Goal: Information Seeking & Learning: Stay updated

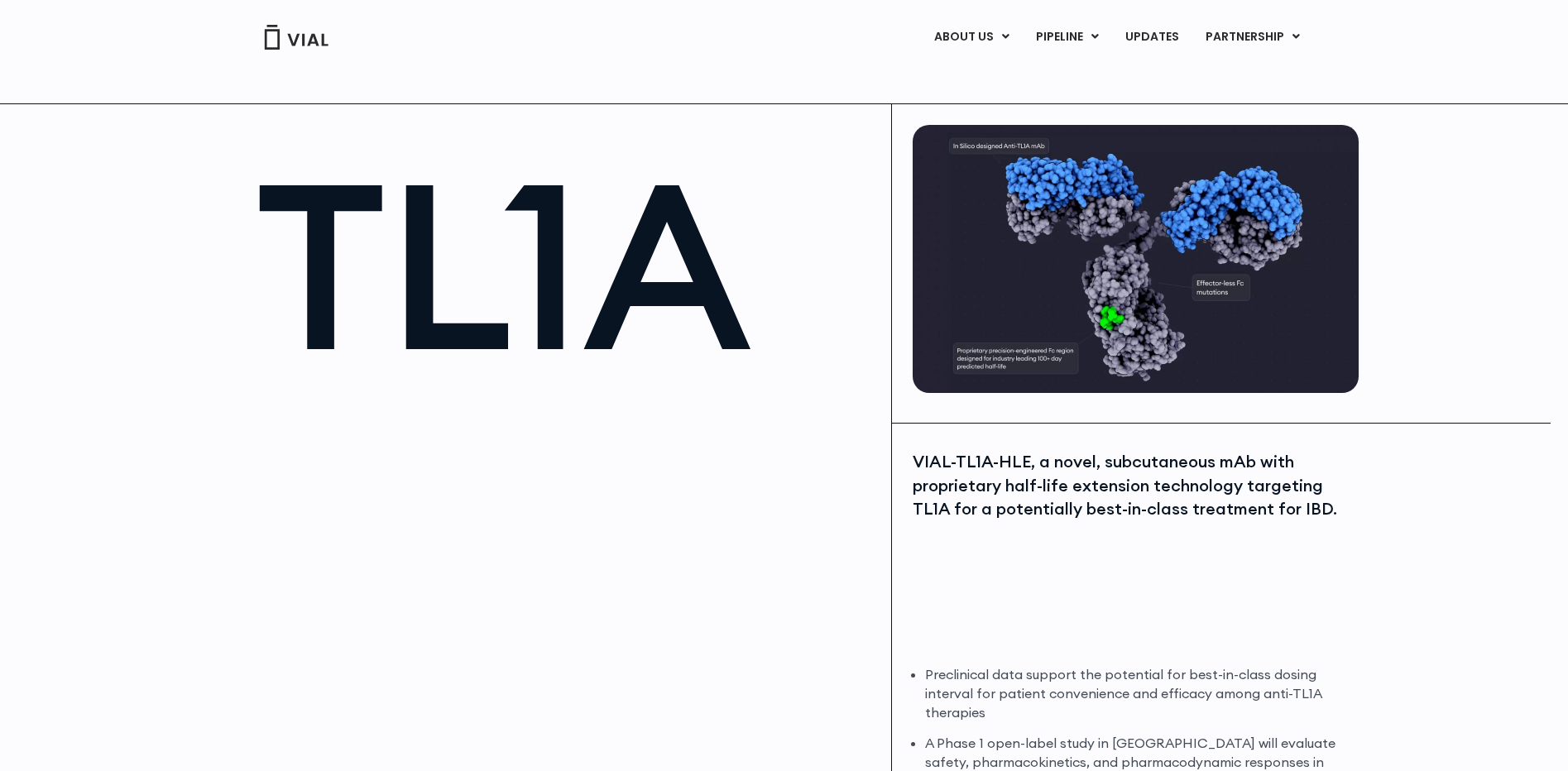
click at [1136, 37] on link "UPDATES" at bounding box center [1151, 37] width 80 height 28
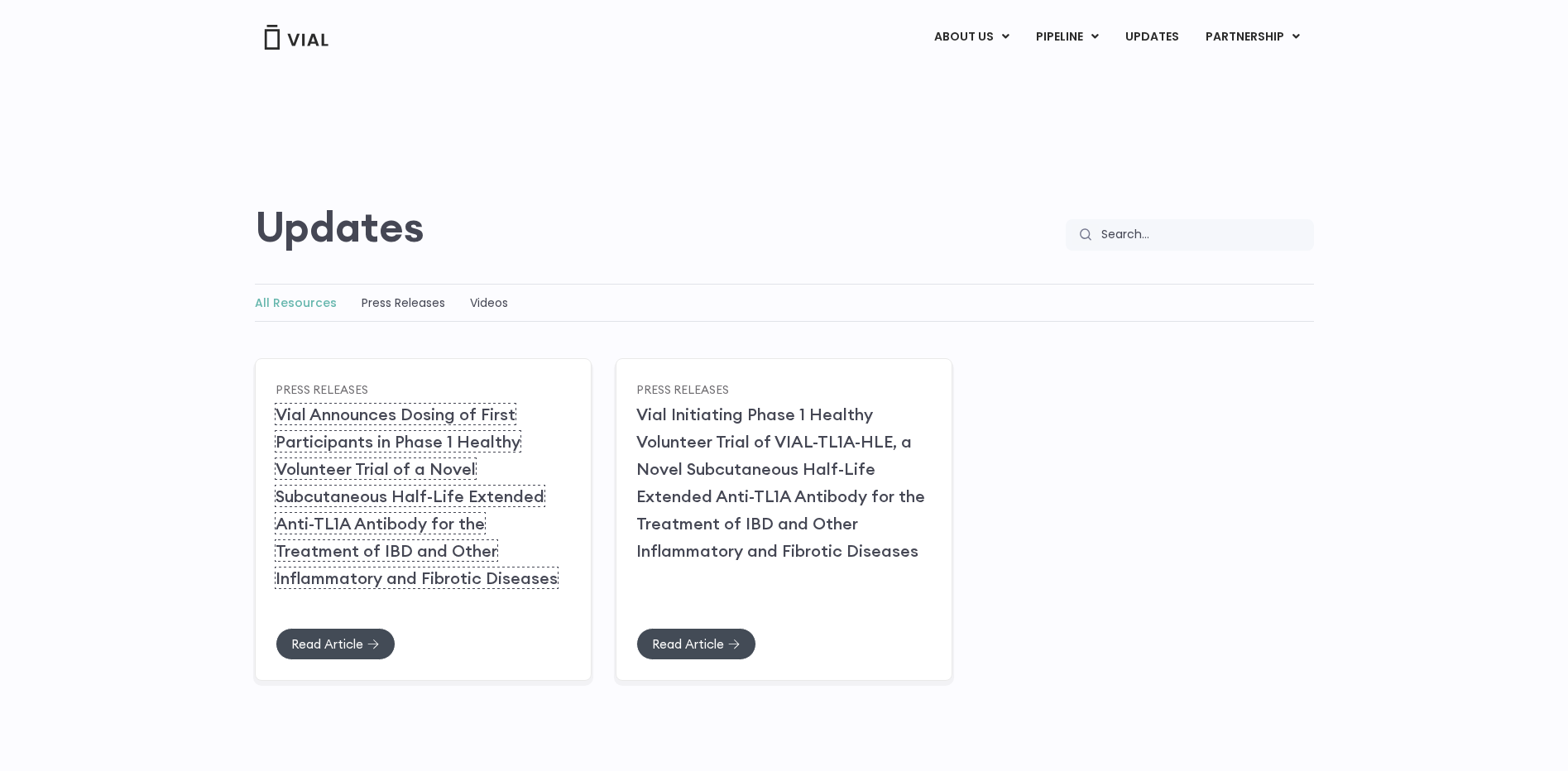
click at [440, 543] on link "Vial Announces Dosing of First Participants in Phase 1 Healthy Volunteer Trial …" at bounding box center [416, 496] width 282 height 185
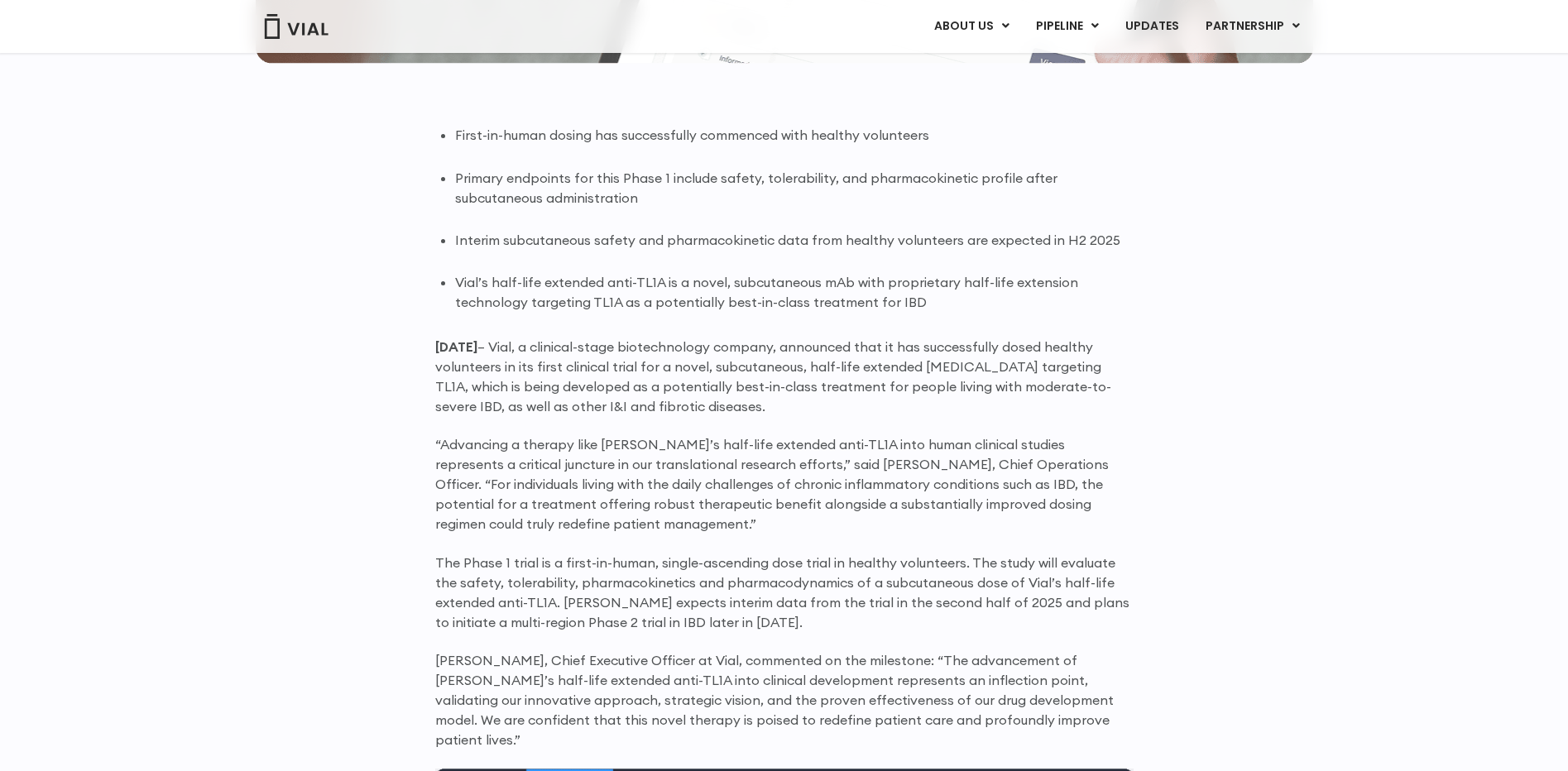
scroll to position [991, 0]
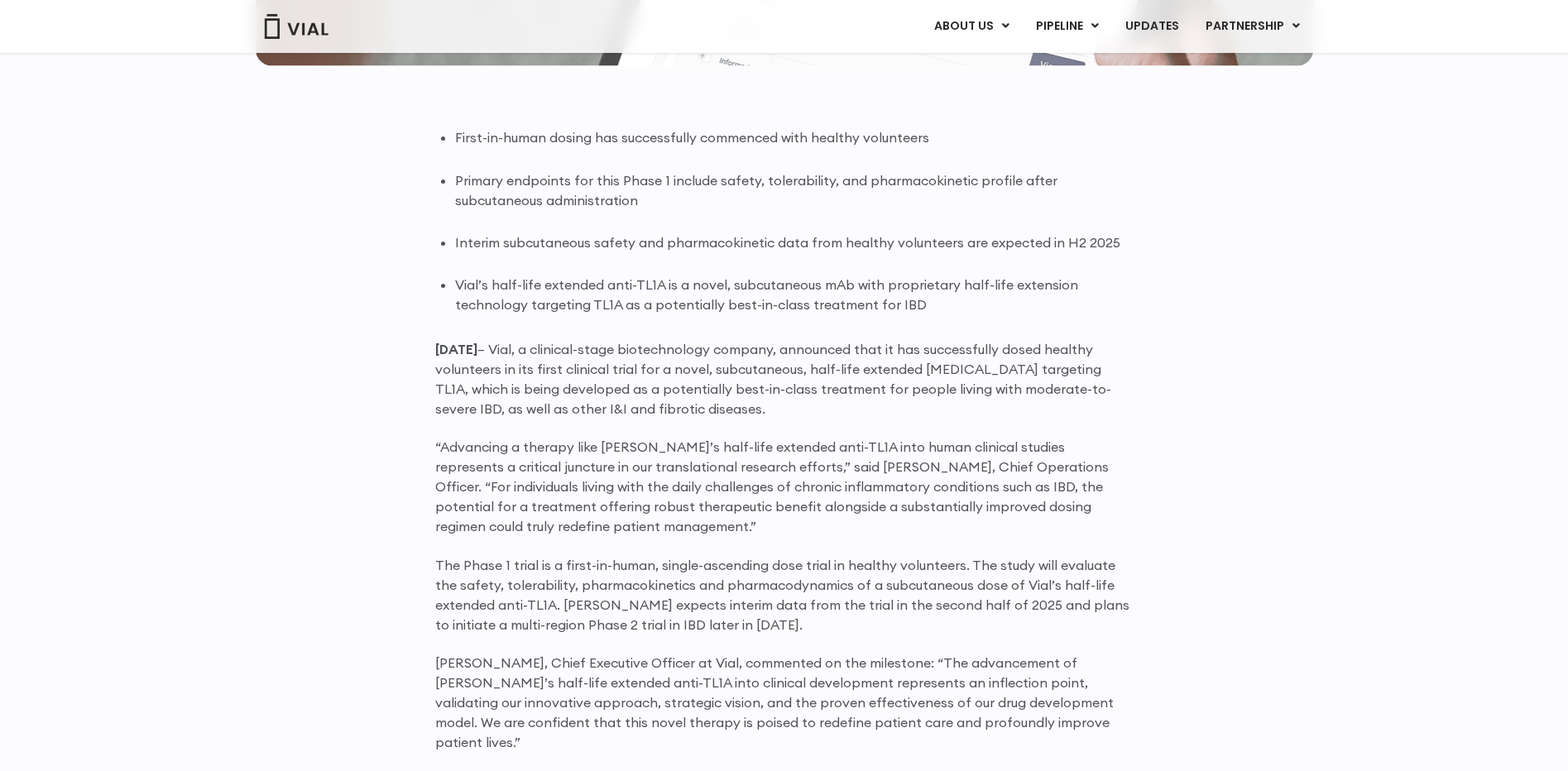
click at [819, 394] on p "June 25, 2025 – Vial, a clinical-stage biotechnology company, announced that it…" at bounding box center [784, 379] width 698 height 80
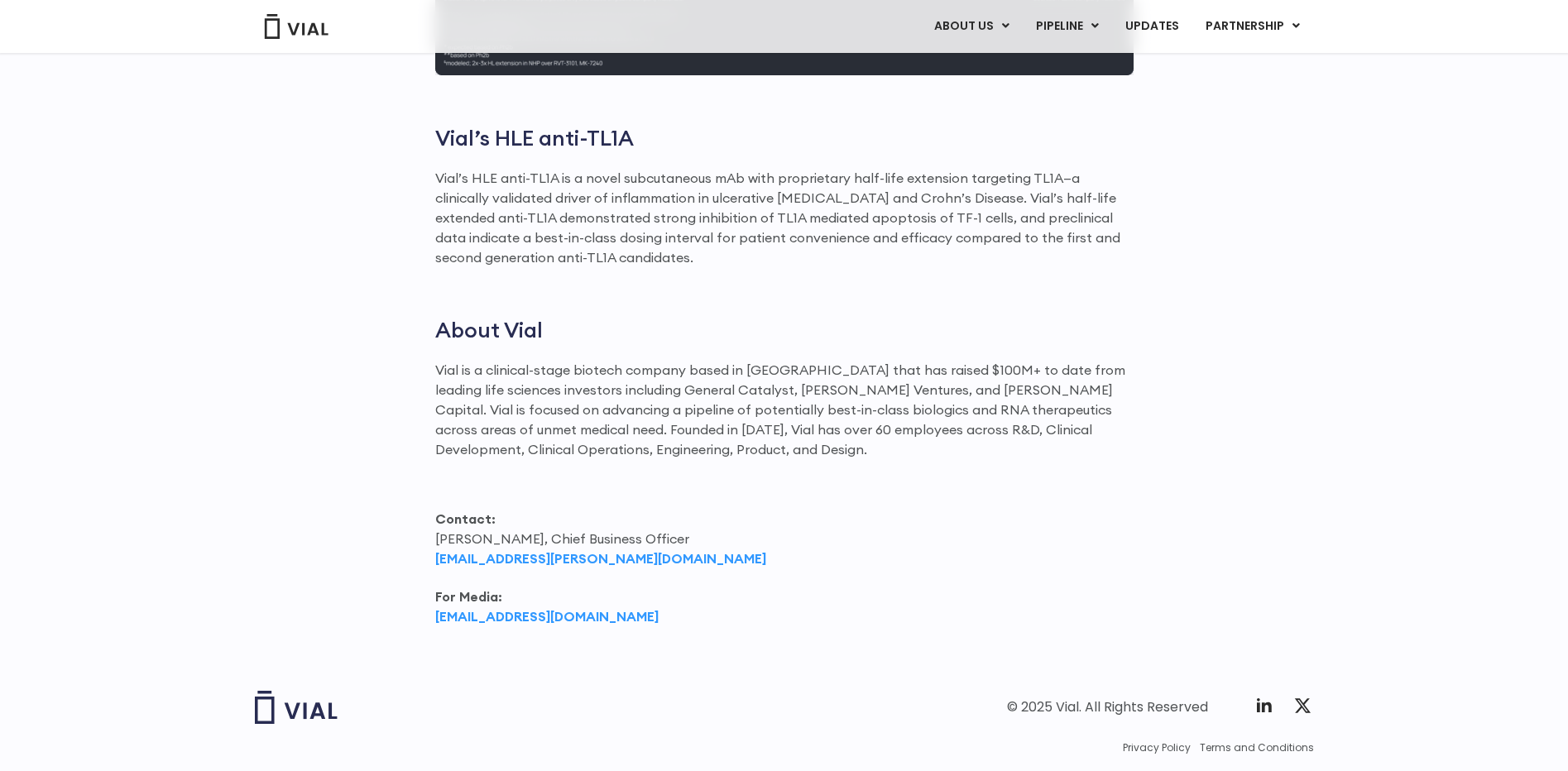
scroll to position [1983, 0]
click at [975, 547] on p "Contact: Max James, Chief Business Officer max.james@vial.com" at bounding box center [784, 539] width 698 height 60
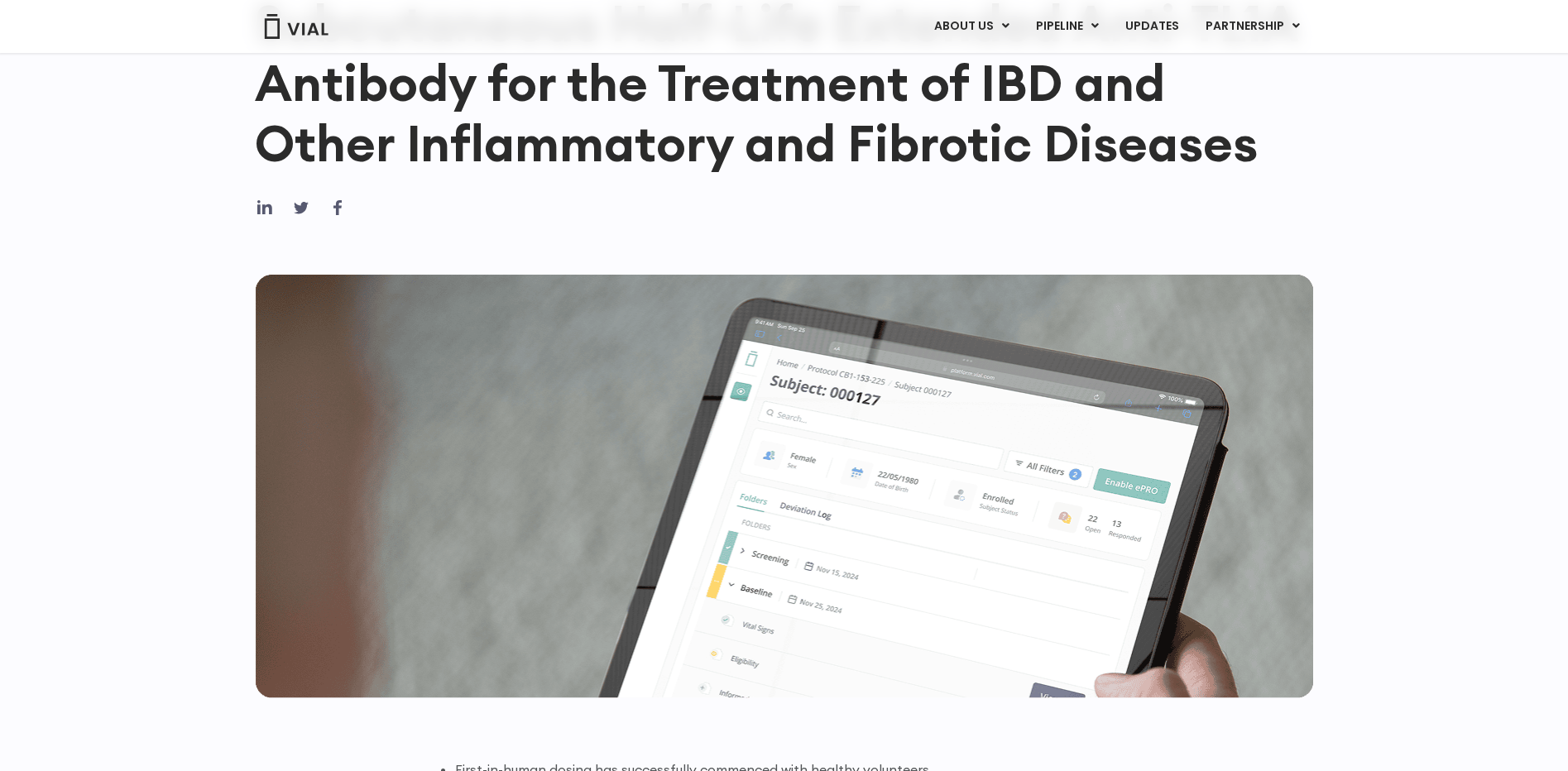
scroll to position [0, 0]
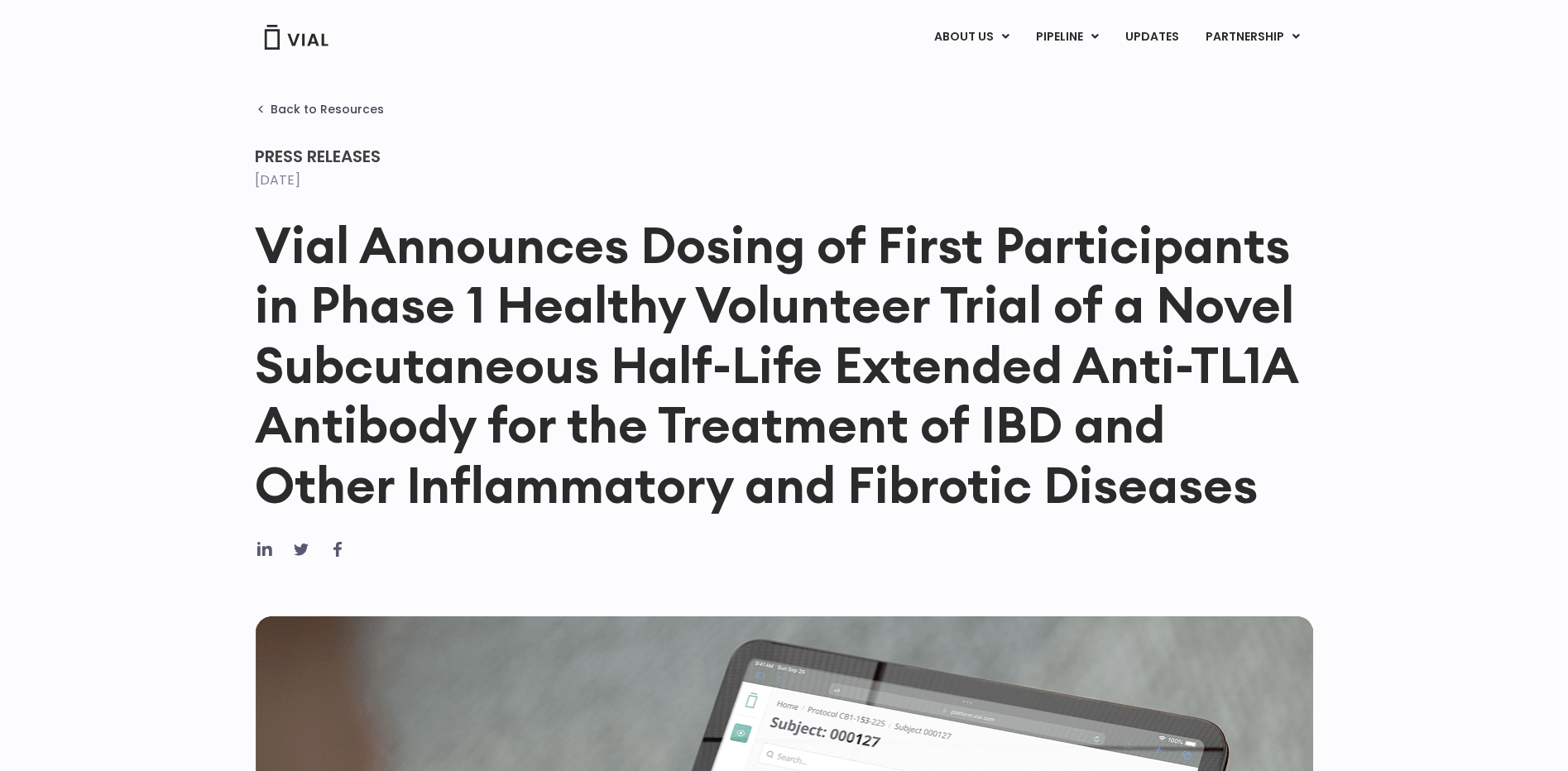
click at [1143, 32] on link "UPDATES" at bounding box center [1151, 37] width 80 height 28
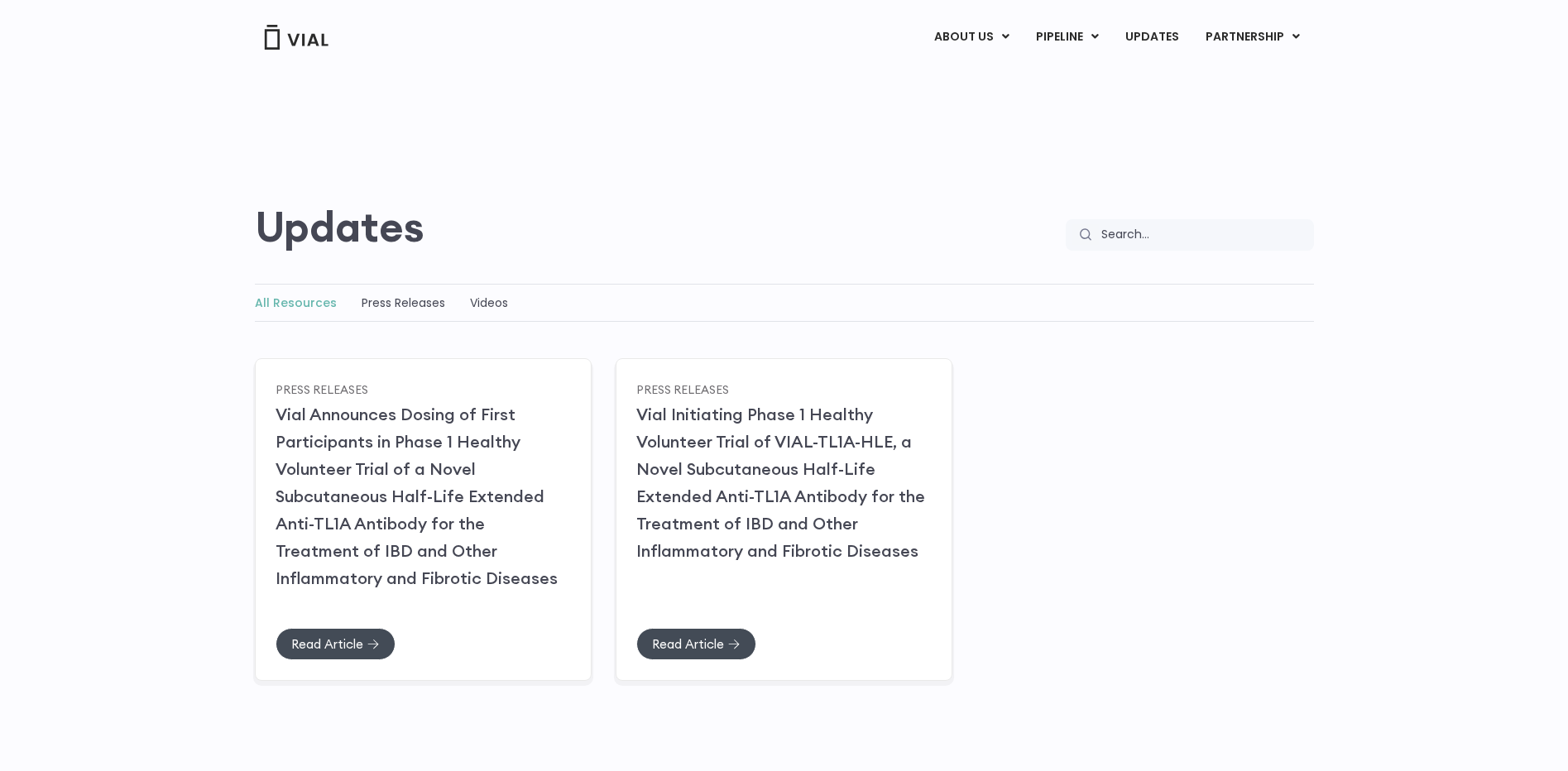
click at [377, 389] on div "Press Releases" at bounding box center [423, 387] width 295 height 17
click at [398, 528] on link "Vial Announces Dosing of First Participants in Phase 1 Healthy Volunteer Trial …" at bounding box center [416, 496] width 282 height 185
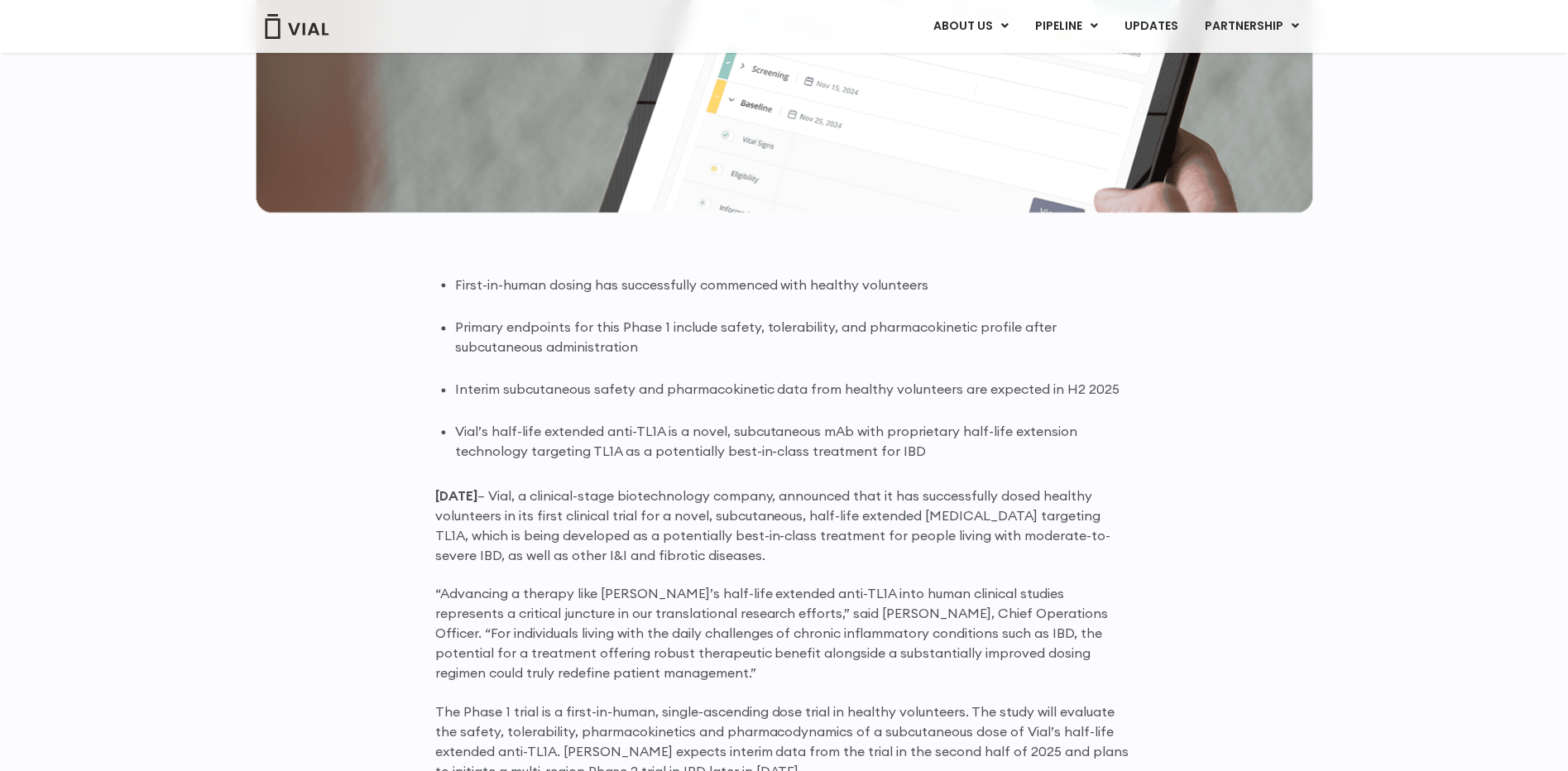
scroll to position [810, 0]
